Goal: Find specific page/section: Find specific page/section

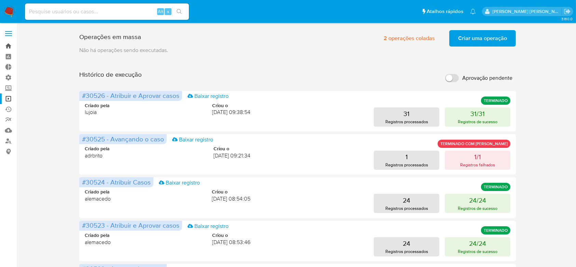
click at [11, 49] on link "Bandeja" at bounding box center [40, 46] width 81 height 11
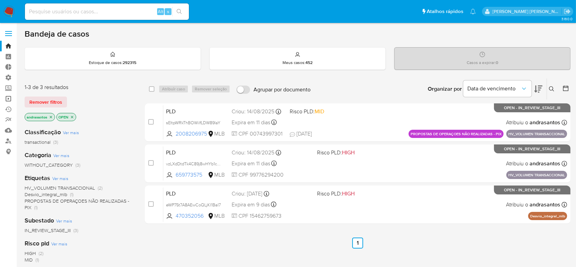
click at [7, 99] on link "Operações em massa" at bounding box center [40, 98] width 81 height 11
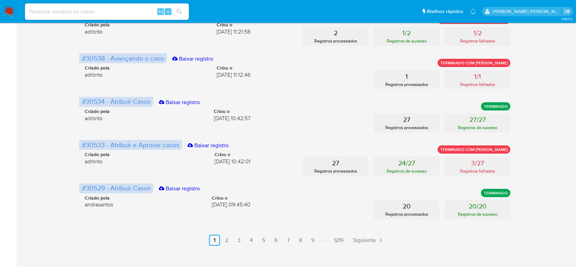
scroll to position [342, 0]
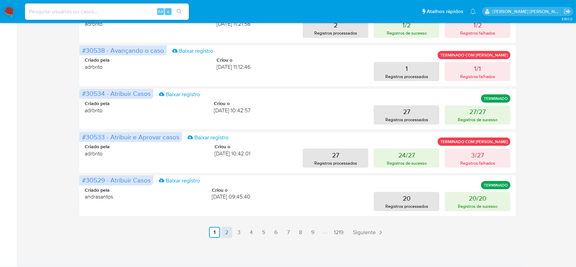
click at [230, 231] on link "2" at bounding box center [227, 232] width 11 height 11
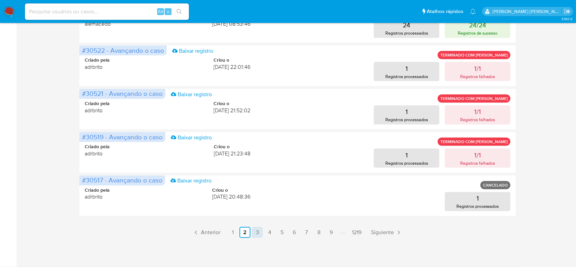
click at [254, 232] on link "3" at bounding box center [257, 232] width 11 height 11
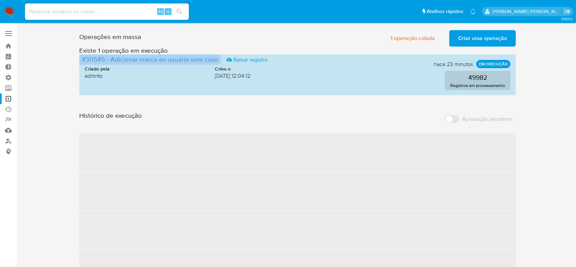
scroll to position [0, 0]
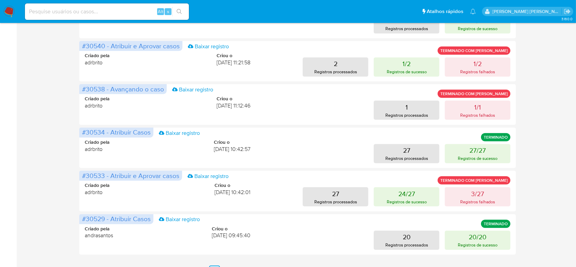
scroll to position [342, 0]
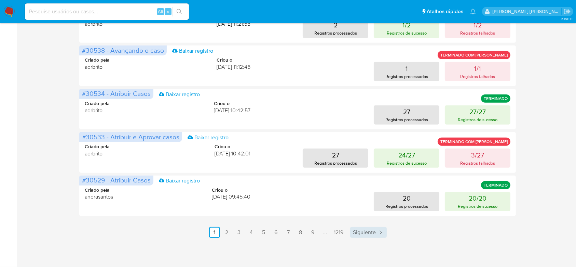
click at [366, 234] on span "Siguiente" at bounding box center [364, 231] width 23 height 5
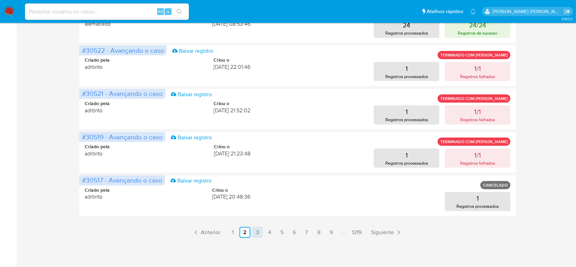
click at [256, 231] on link "3" at bounding box center [257, 232] width 11 height 11
